Goal: Task Accomplishment & Management: Manage account settings

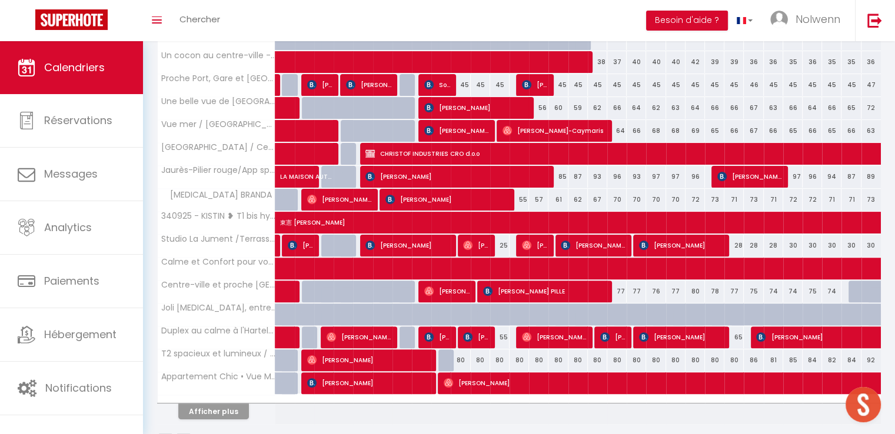
scroll to position [278, 0]
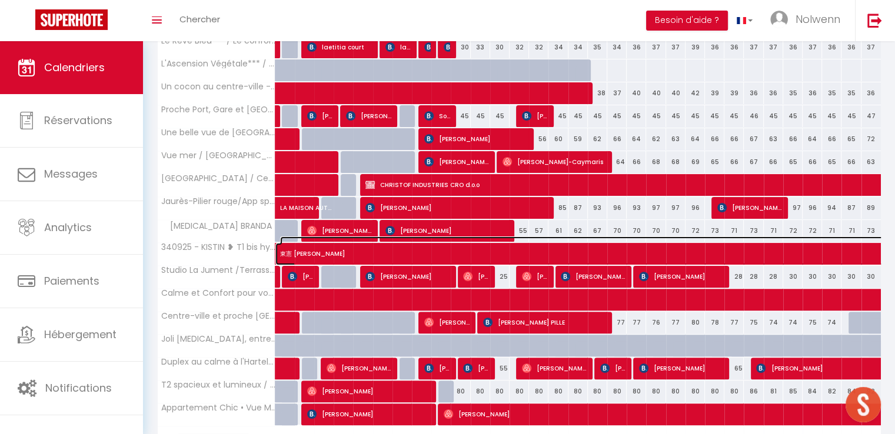
click at [406, 236] on span "東憲 [PERSON_NAME]" at bounding box center [699, 247] width 839 height 22
select select "OK"
select select "0"
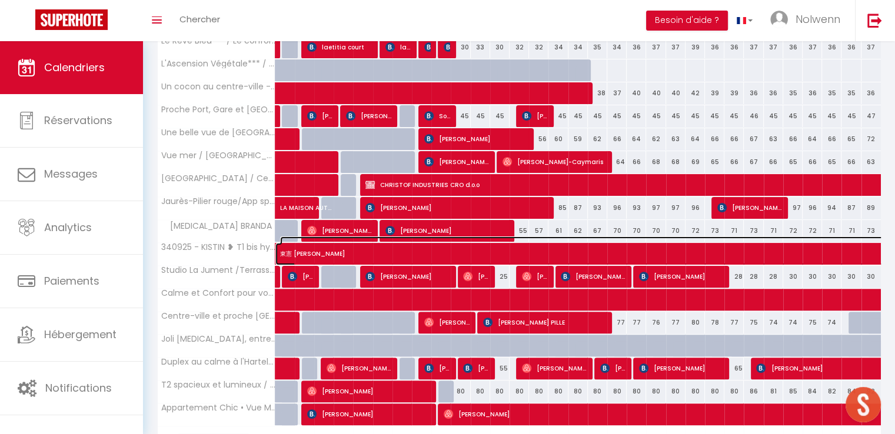
select select "1"
select select
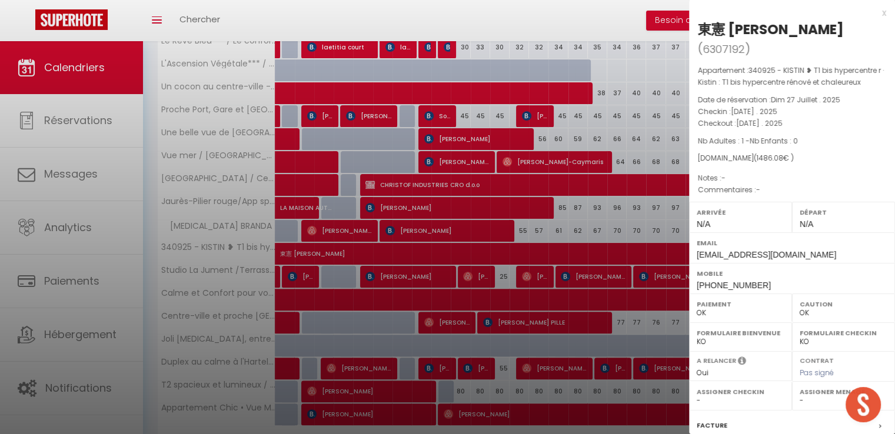
click at [874, 15] on div "x" at bounding box center [787, 13] width 197 height 14
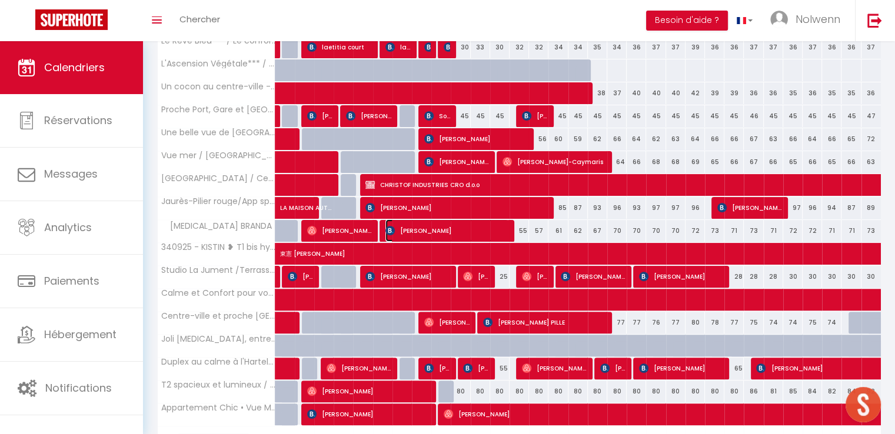
click at [408, 228] on span "[PERSON_NAME]" at bounding box center [446, 230] width 123 height 22
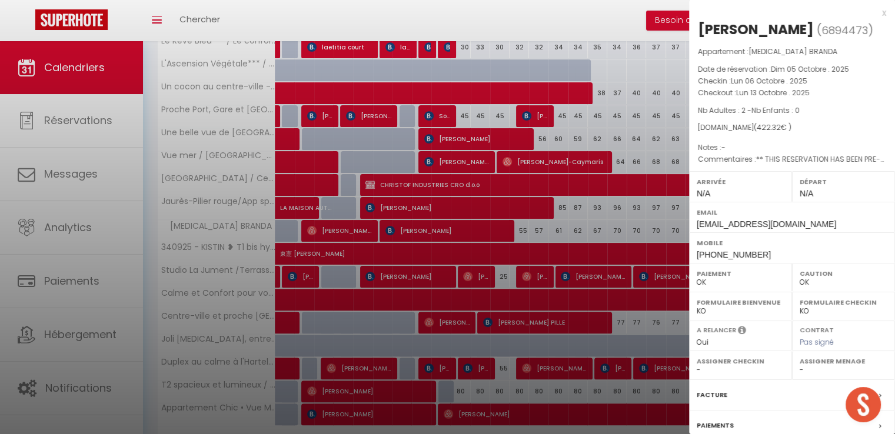
click at [874, 14] on div "x" at bounding box center [787, 13] width 197 height 14
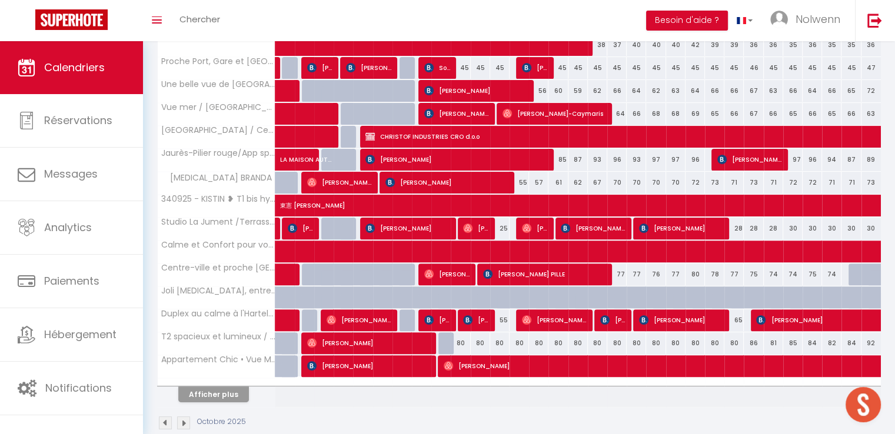
scroll to position [344, 0]
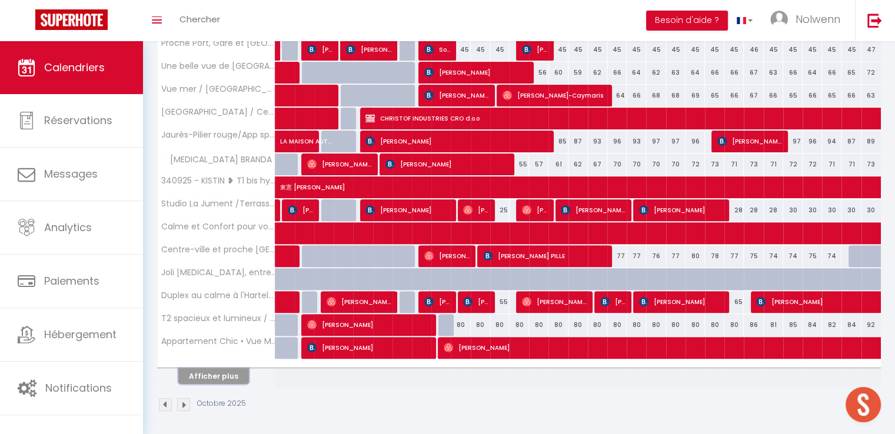
click at [219, 372] on button "Afficher plus" at bounding box center [213, 376] width 71 height 16
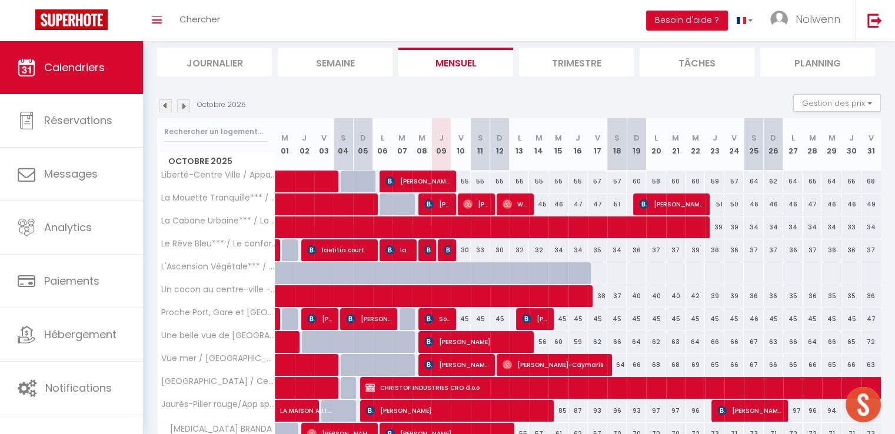
scroll to position [73, 0]
